Goal: Information Seeking & Learning: Find contact information

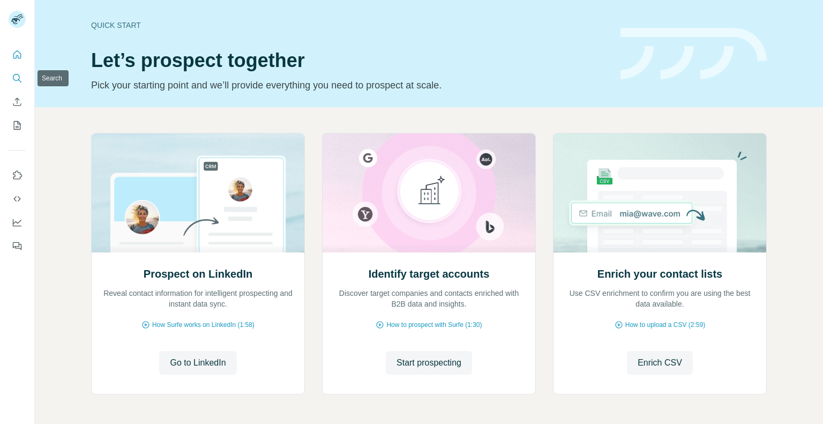
click at [16, 84] on button "Search" at bounding box center [17, 78] width 17 height 19
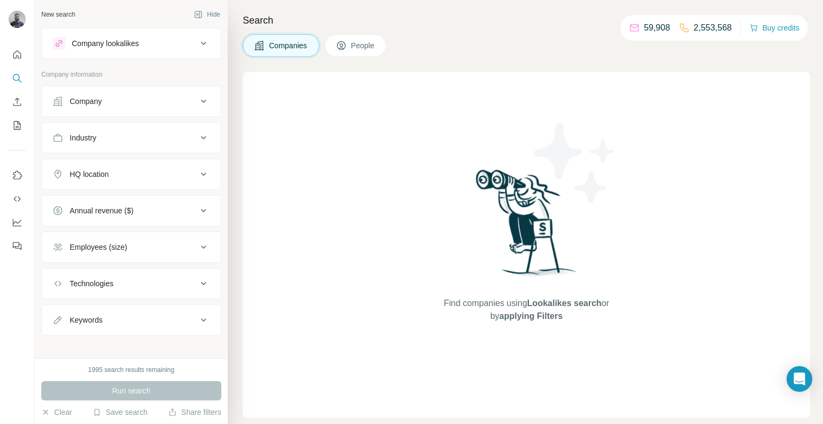
click at [72, 109] on button "Company" at bounding box center [131, 101] width 179 height 26
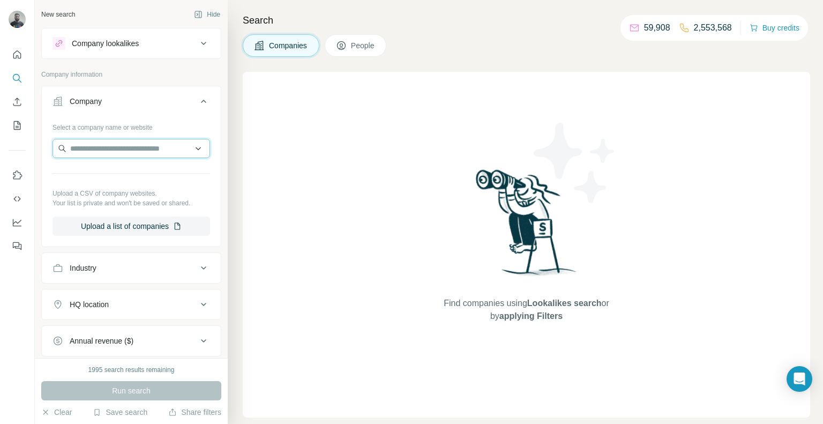
click at [102, 153] on input "text" at bounding box center [132, 148] width 158 height 19
paste input "**********"
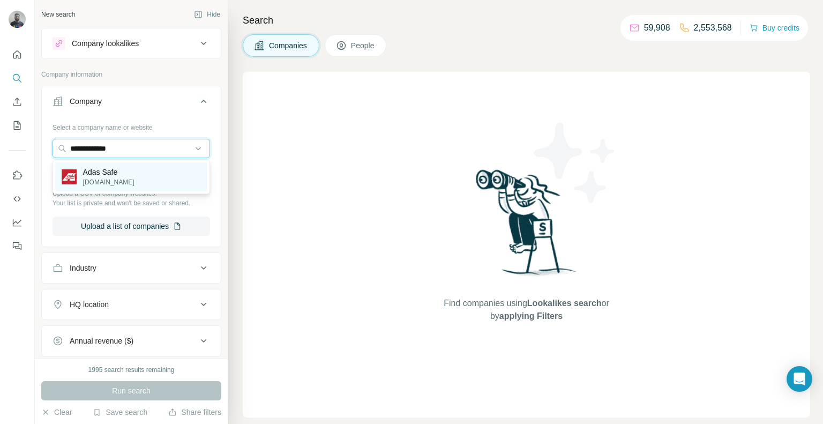
type input "**********"
click at [110, 185] on p "[DOMAIN_NAME]" at bounding box center [108, 182] width 51 height 10
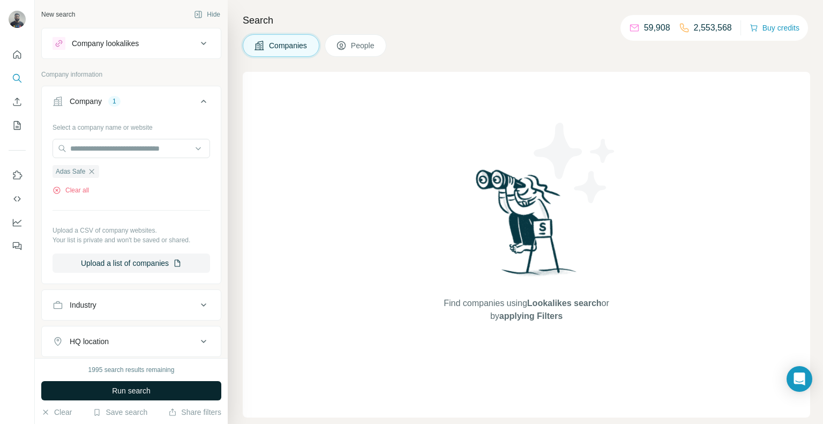
click at [123, 394] on span "Run search" at bounding box center [131, 390] width 39 height 11
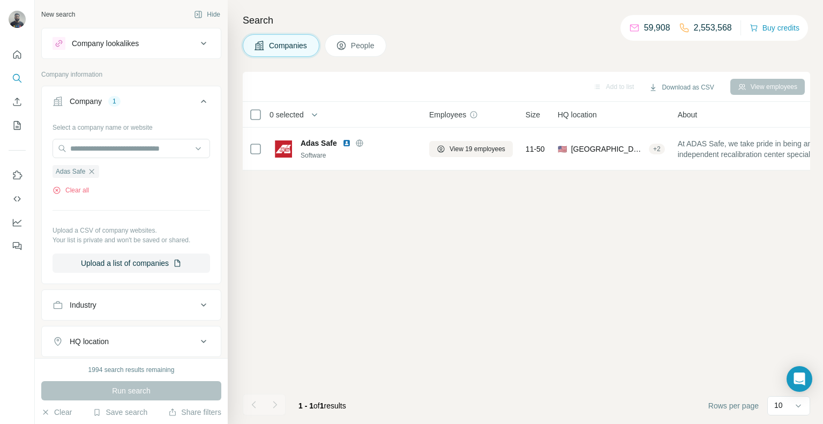
click at [374, 36] on button "People" at bounding box center [356, 45] width 62 height 23
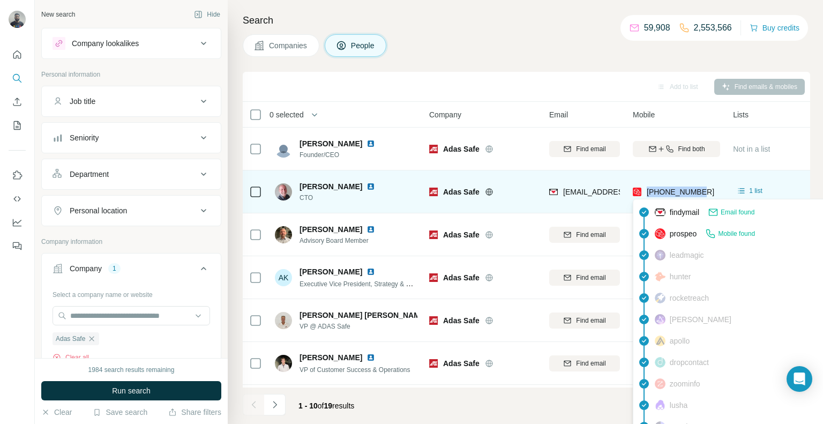
drag, startPoint x: 711, startPoint y: 189, endPoint x: 647, endPoint y: 192, distance: 63.8
click at [647, 192] on div "[PHONE_NUMBER]" at bounding box center [676, 191] width 87 height 29
copy span "[PHONE_NUMBER]"
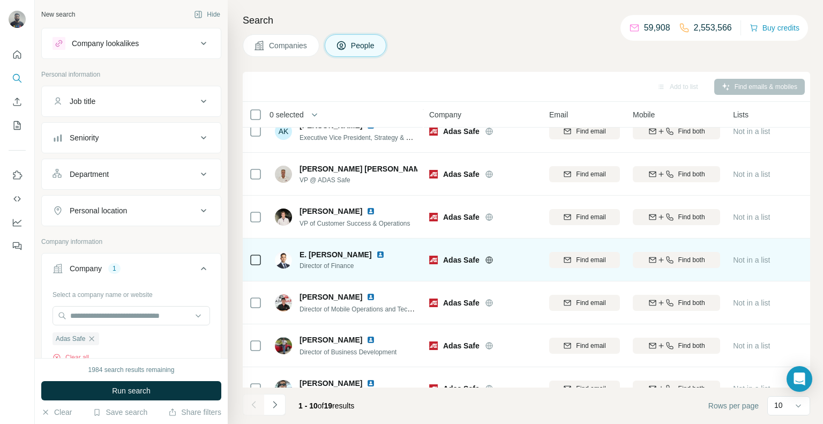
scroll to position [168, 0]
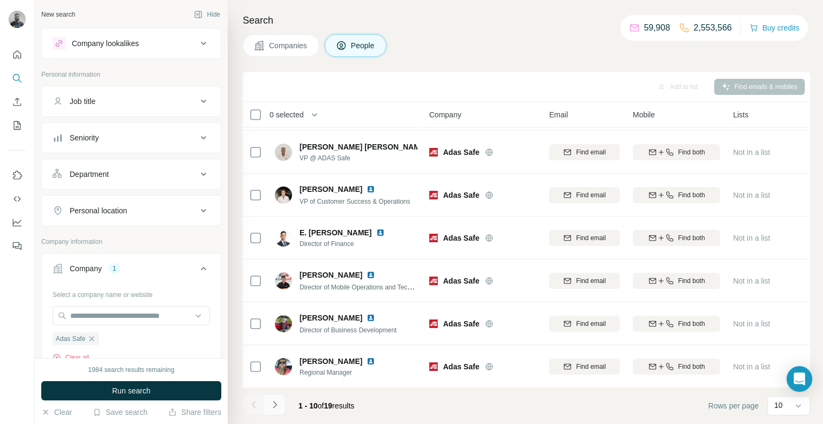
click at [269, 412] on button "Navigate to next page" at bounding box center [274, 404] width 21 height 21
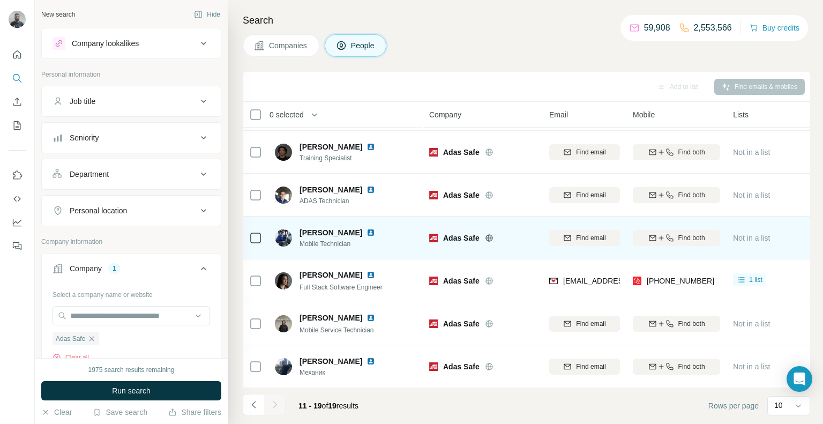
scroll to position [0, 0]
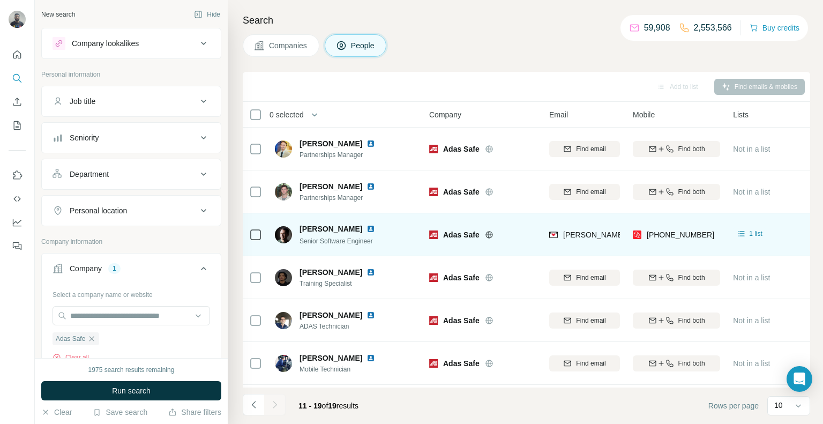
click at [702, 227] on div "[PHONE_NUMBER]" at bounding box center [676, 234] width 87 height 29
copy tr "[PHONE_NUMBER]"
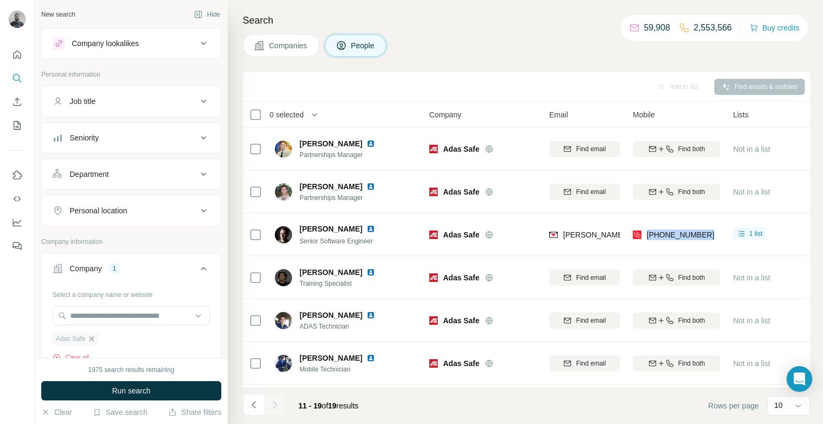
click at [93, 338] on icon "button" at bounding box center [92, 338] width 5 height 5
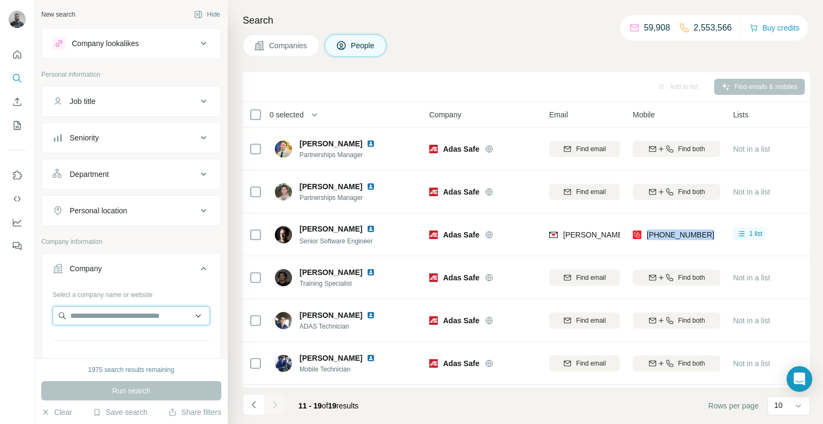
click at [83, 317] on input "text" at bounding box center [132, 315] width 158 height 19
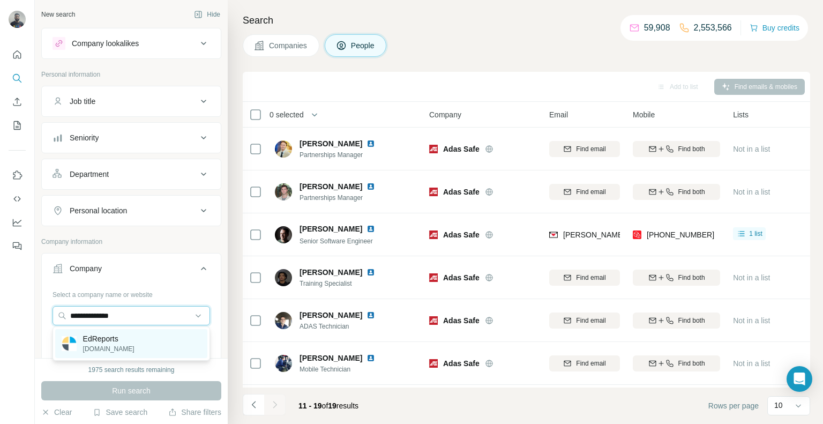
type input "**********"
click at [108, 341] on p "EdReports" at bounding box center [108, 338] width 51 height 11
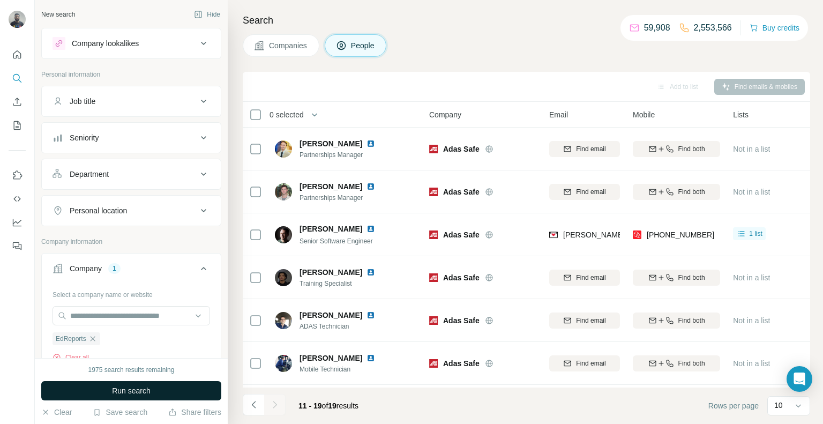
click at [157, 392] on button "Run search" at bounding box center [131, 390] width 180 height 19
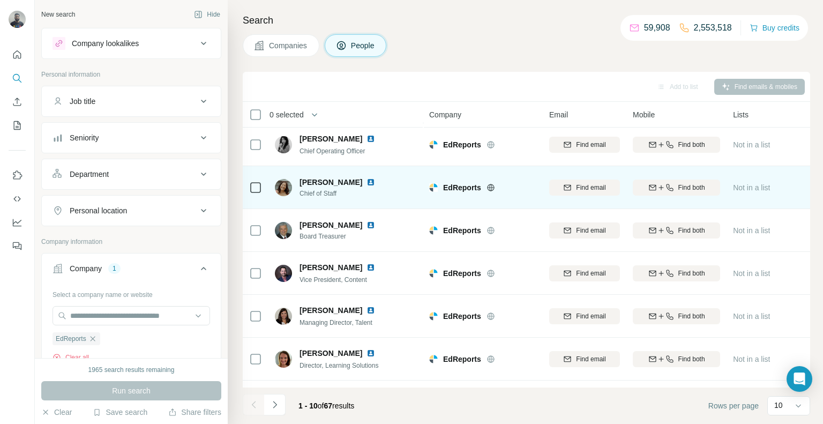
scroll to position [168, 0]
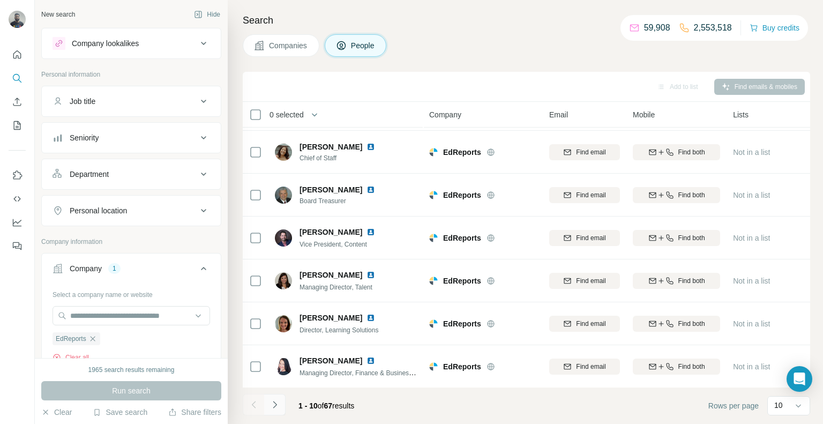
click at [270, 407] on icon "Navigate to next page" at bounding box center [275, 404] width 11 height 11
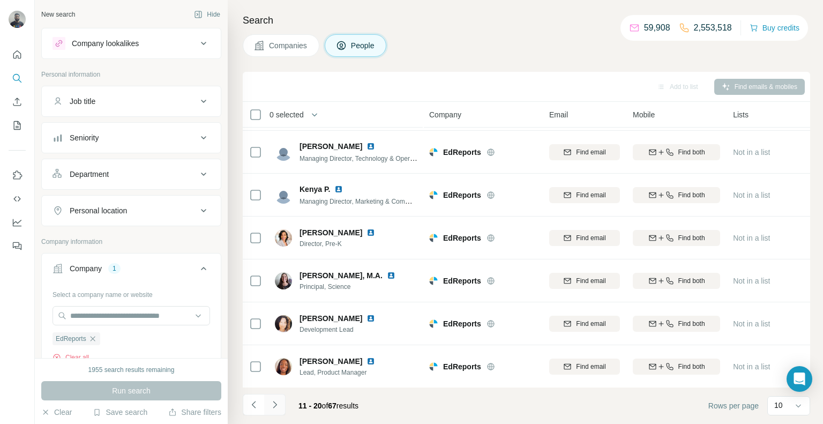
click at [273, 402] on icon "Navigate to next page" at bounding box center [275, 404] width 4 height 7
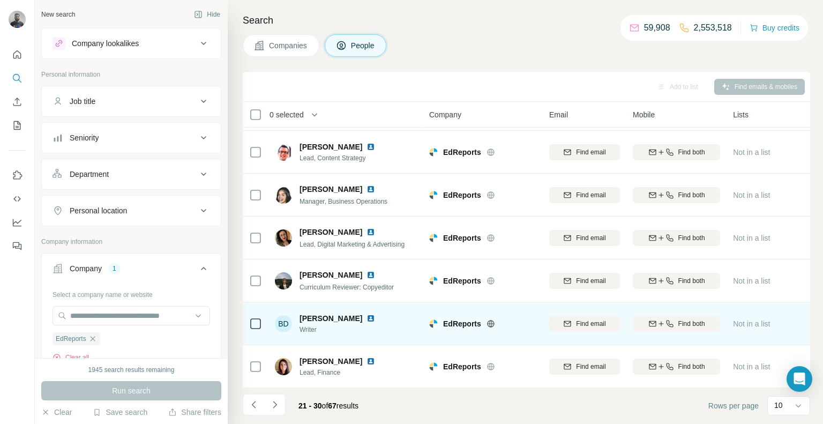
scroll to position [168, 1]
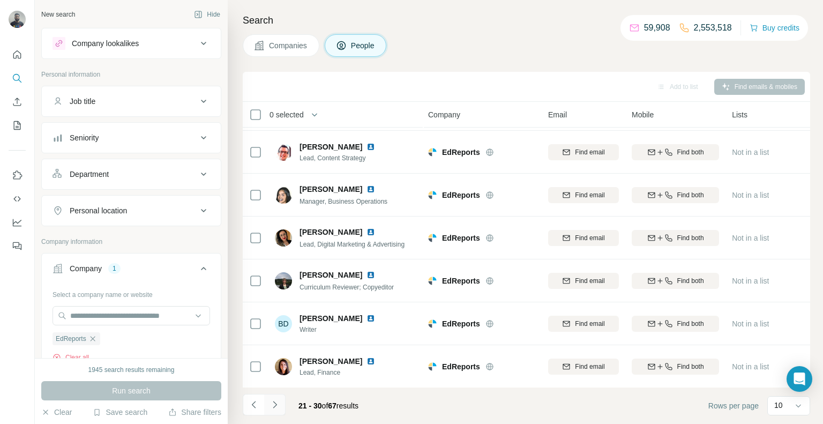
click at [280, 407] on button "Navigate to next page" at bounding box center [274, 404] width 21 height 21
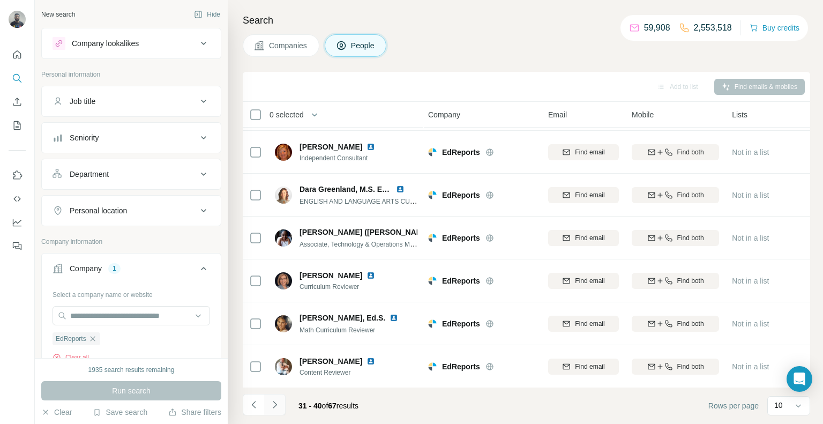
click at [274, 408] on icon "Navigate to next page" at bounding box center [275, 404] width 11 height 11
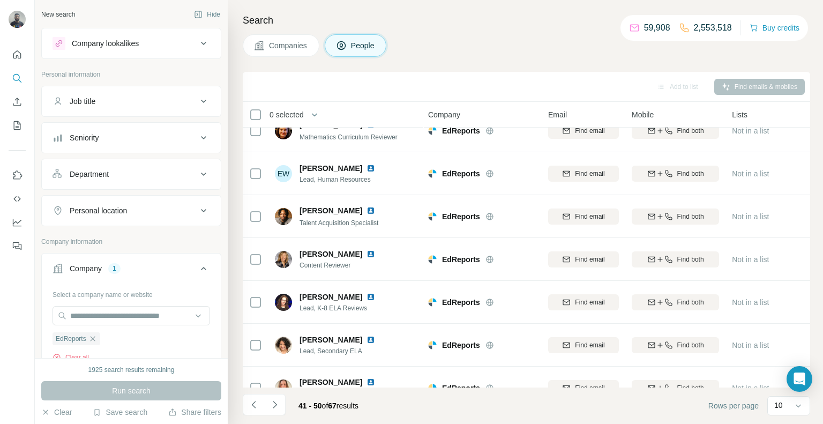
scroll to position [0, 1]
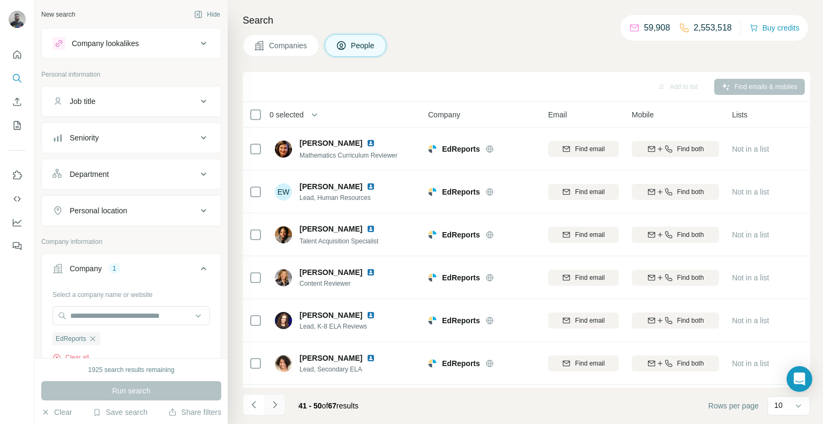
click at [274, 411] on button "Navigate to next page" at bounding box center [274, 404] width 21 height 21
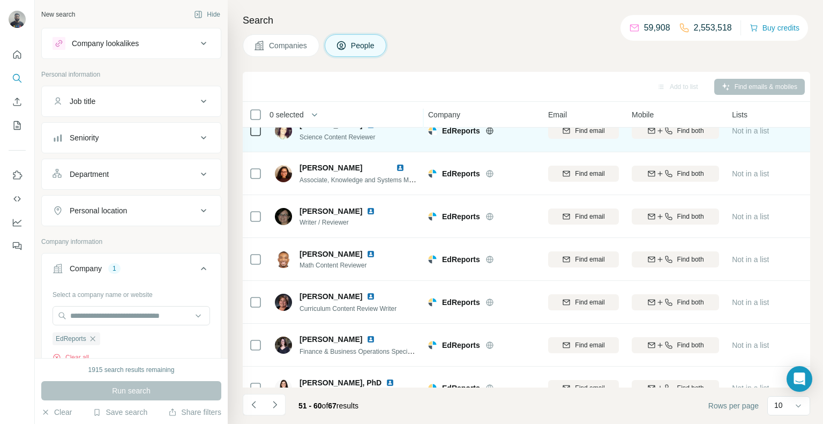
scroll to position [168, 1]
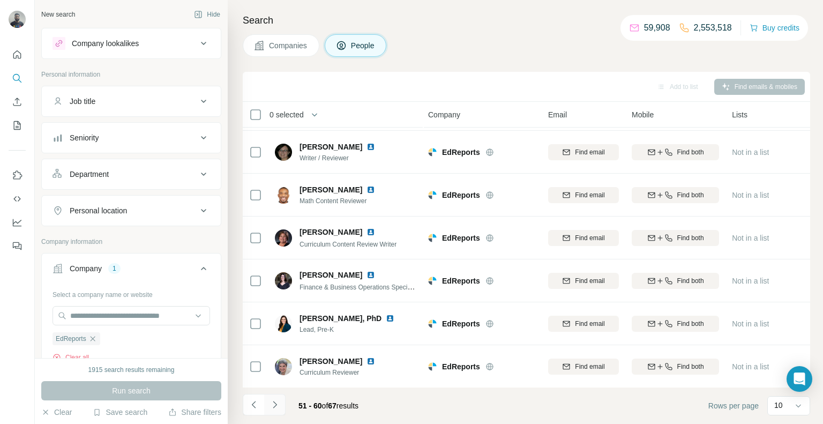
click at [276, 408] on icon "Navigate to next page" at bounding box center [275, 404] width 11 height 11
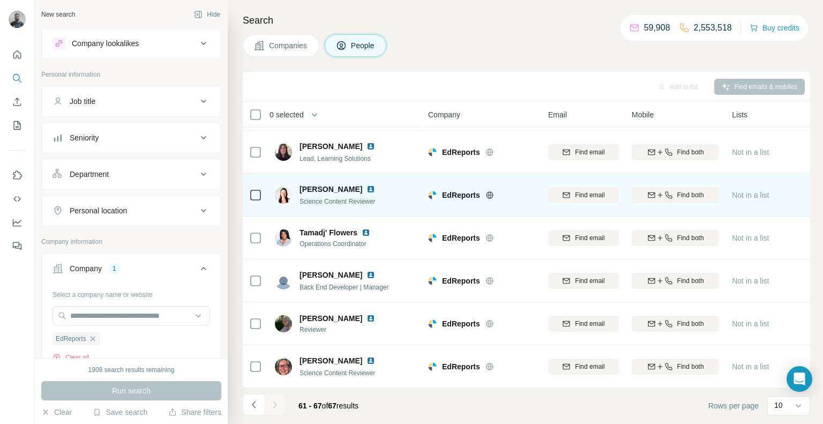
scroll to position [0, 1]
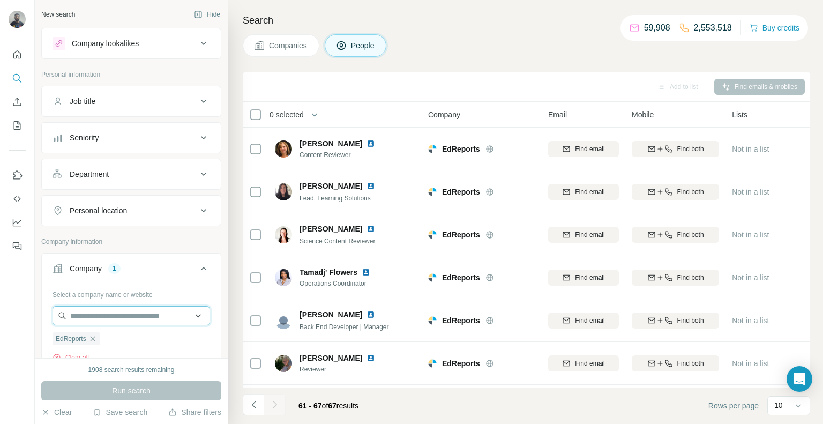
click at [86, 309] on input "text" at bounding box center [132, 315] width 158 height 19
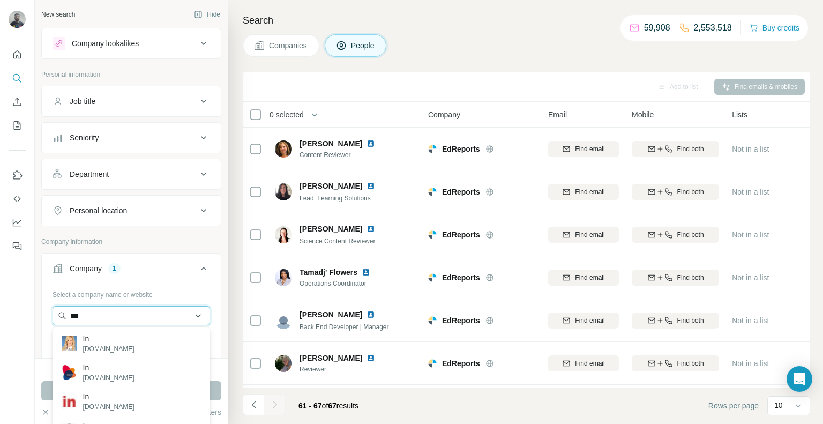
type input "***"
click at [125, 318] on input "***" at bounding box center [132, 315] width 158 height 19
paste input "**********"
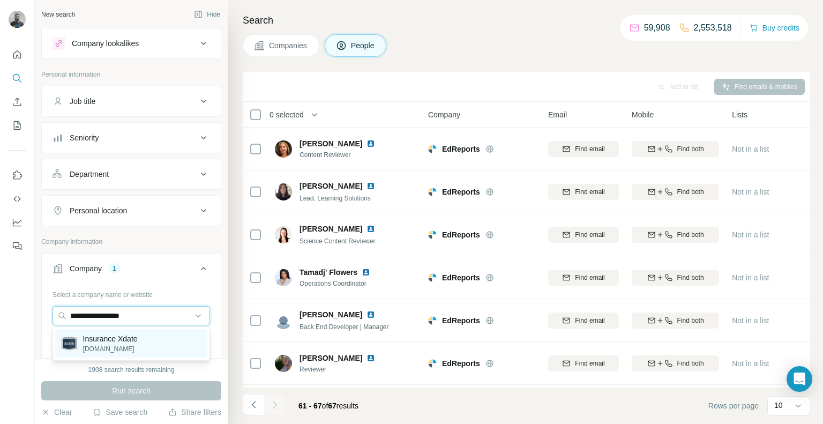
type input "**********"
click at [160, 345] on div "Insurance Xdate [DOMAIN_NAME]" at bounding box center [131, 343] width 152 height 29
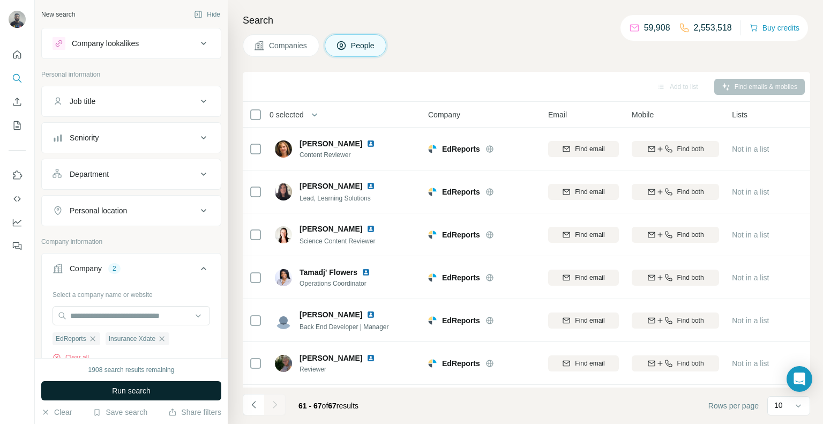
click at [146, 389] on span "Run search" at bounding box center [131, 390] width 39 height 11
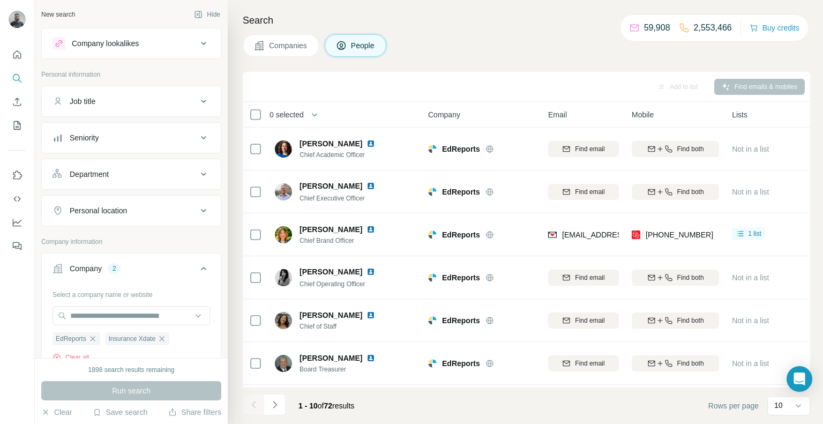
click at [94, 339] on icon "button" at bounding box center [92, 338] width 9 height 9
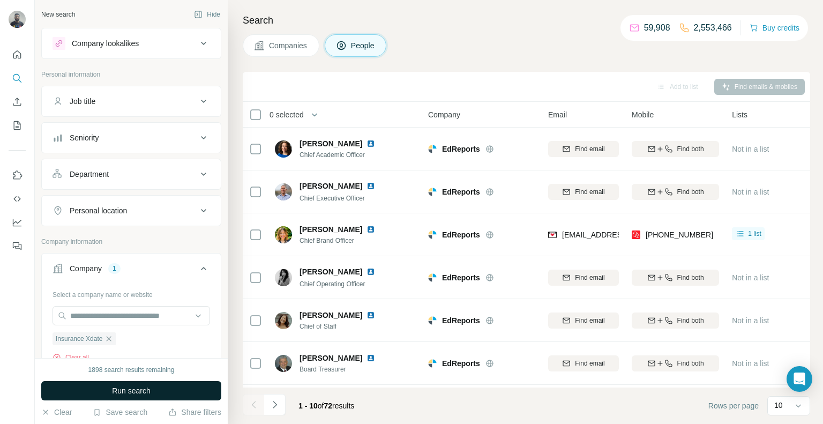
click at [140, 396] on button "Run search" at bounding box center [131, 390] width 180 height 19
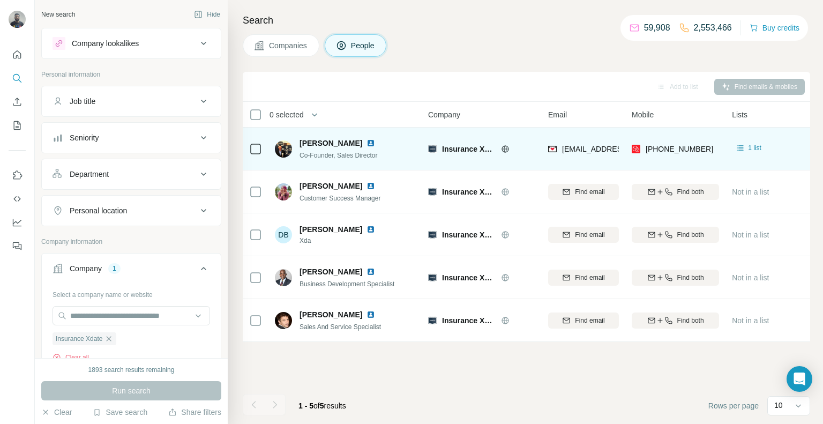
click at [706, 150] on div "[PHONE_NUMBER]" at bounding box center [675, 148] width 87 height 29
copy tr "[PHONE_NUMBER]"
click at [703, 150] on div "[PHONE_NUMBER]" at bounding box center [675, 148] width 87 height 29
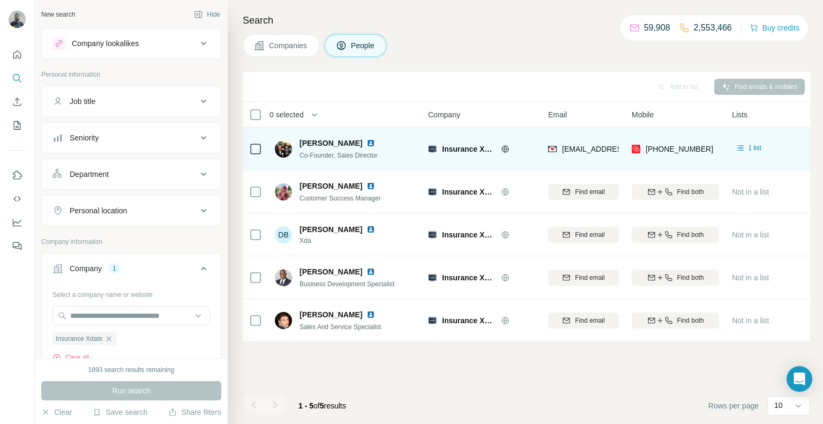
click at [703, 150] on div "[PHONE_NUMBER]" at bounding box center [675, 148] width 87 height 29
